Goal: Information Seeking & Learning: Learn about a topic

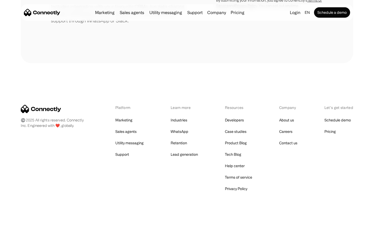
scroll to position [241, 0]
